Goal: Task Accomplishment & Management: Use online tool/utility

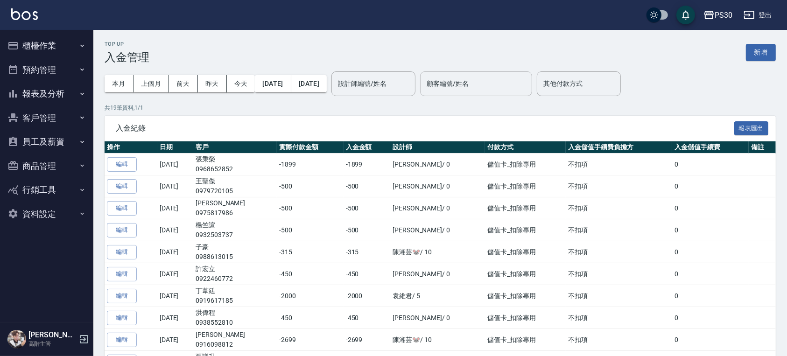
click at [509, 86] on input "顧客編號/姓名" at bounding box center [476, 84] width 104 height 16
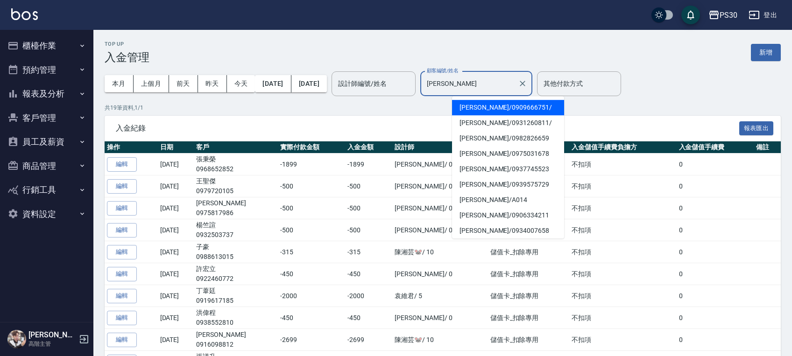
type input "賴芷瑋/0909666751/"
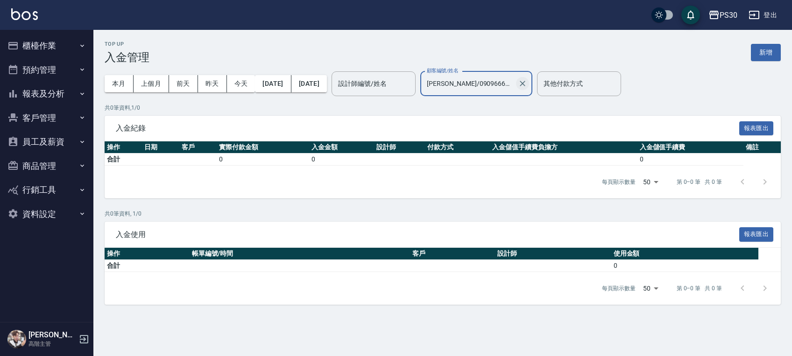
click at [527, 85] on icon "Clear" at bounding box center [522, 83] width 9 height 9
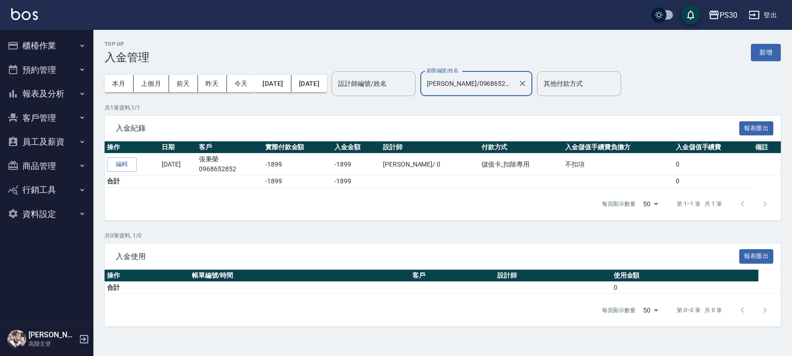
type input "[PERSON_NAME]/0968652852"
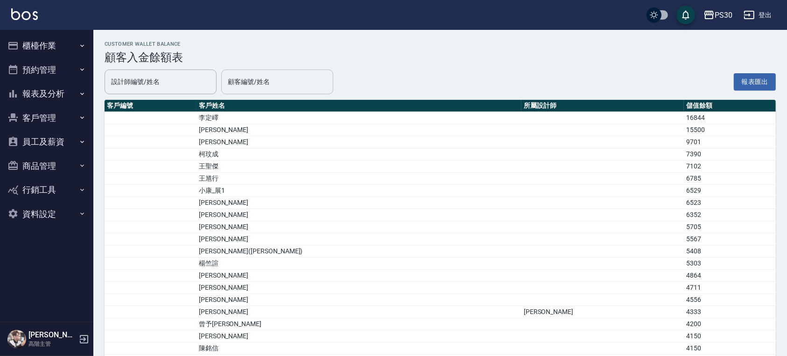
click at [270, 71] on div "顧客編號/姓名" at bounding box center [277, 82] width 112 height 25
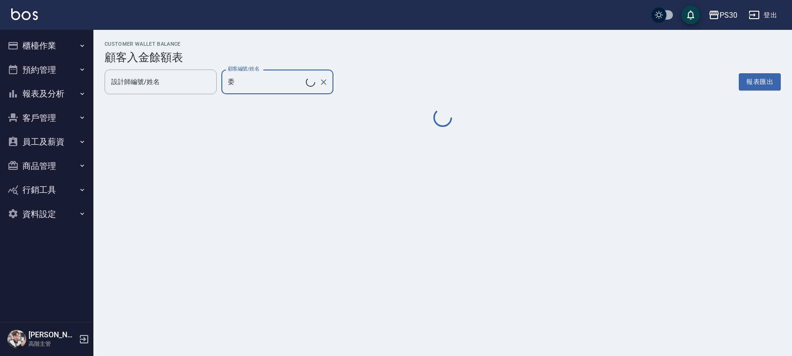
type input "[PERSON_NAME]/0986701882"
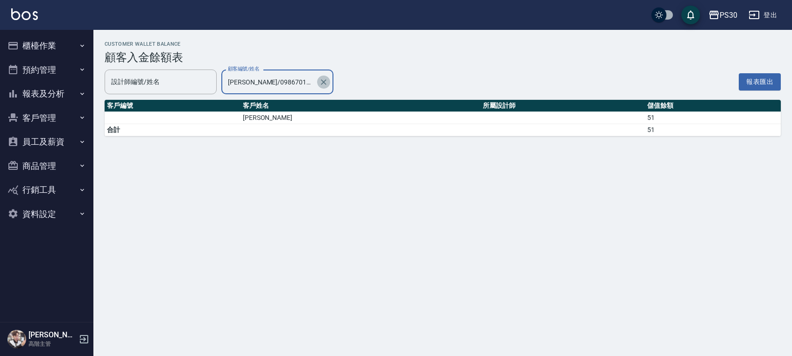
click at [324, 81] on icon "Clear" at bounding box center [324, 82] width 6 height 6
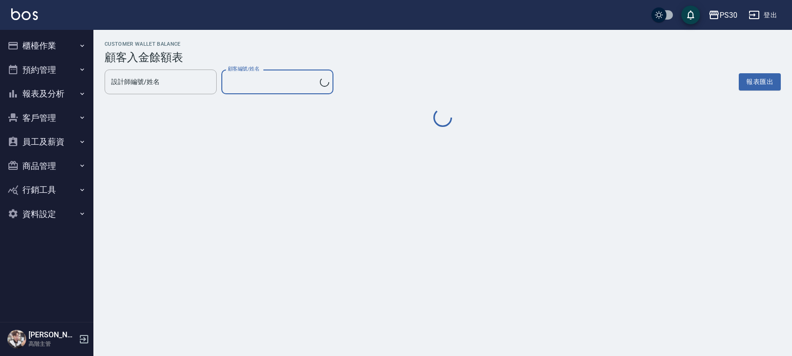
type input "[PERSON_NAME]/0968652852"
